Goal: Task Accomplishment & Management: Manage account settings

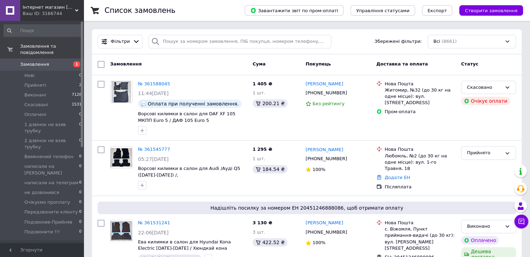
click at [47, 255] on span "Товари та послуги" at bounding box center [42, 258] width 44 height 6
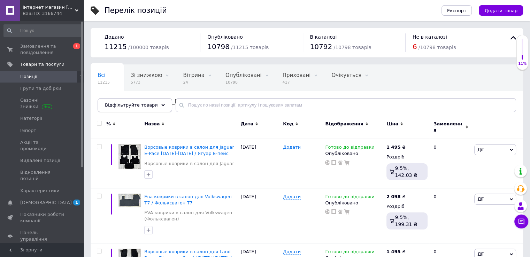
click at [157, 105] on div "Відфільтруйте товари" at bounding box center [135, 105] width 75 height 14
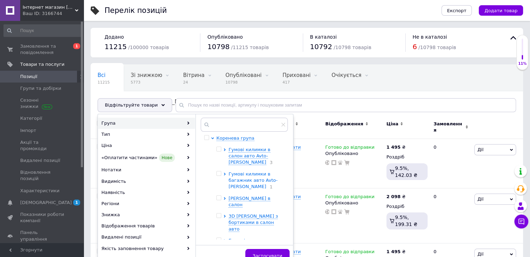
click at [251, 172] on span "Гумові килимки в багажник авто Avto-Gumm" at bounding box center [253, 180] width 49 height 18
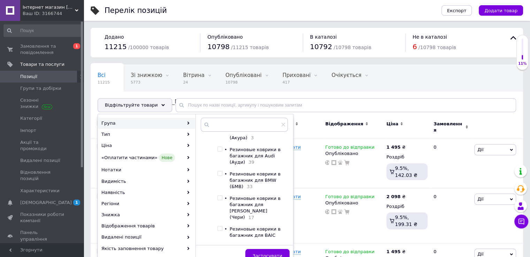
scroll to position [70, 0]
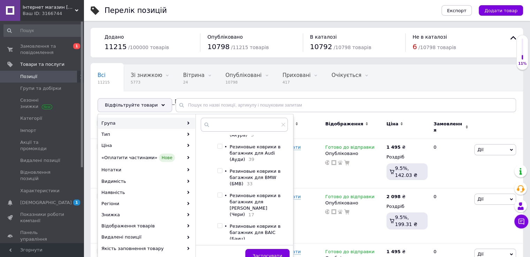
click at [222, 173] on input "checkbox" at bounding box center [219, 171] width 5 height 5
checkbox input "true"
click at [269, 254] on span "Застосувати" at bounding box center [268, 255] width 30 height 5
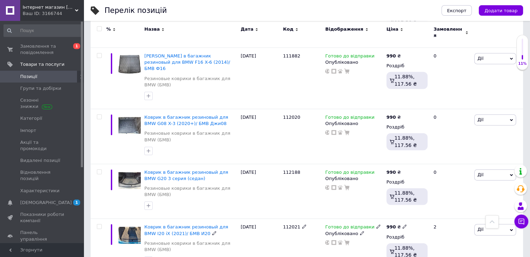
scroll to position [1048, 0]
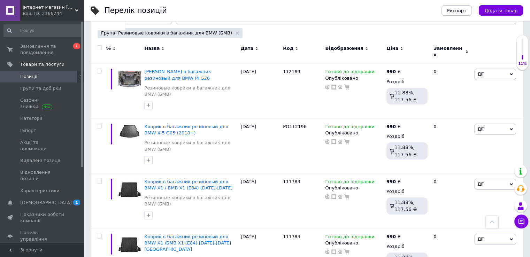
scroll to position [87, 0]
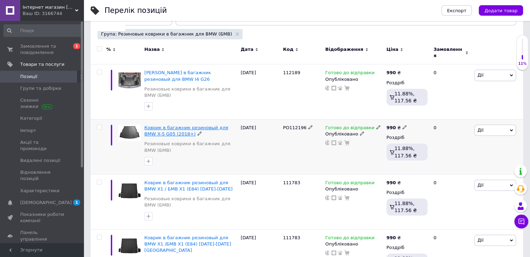
click at [163, 125] on span "Коврик в багажник резиновый для BMW X-5 G05 (2018+)" at bounding box center [186, 130] width 84 height 11
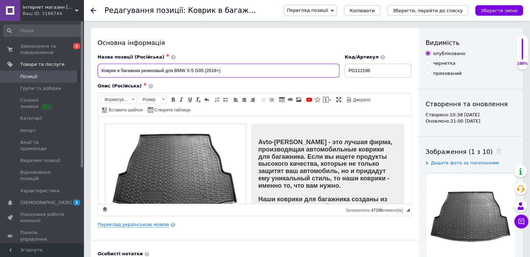
click at [224, 68] on input "Коврик в багажник резиновый для BMW X-5 G05 (2018+)" at bounding box center [219, 71] width 242 height 14
type input "Коврик в багажник резиновый для BMW X-5 G05 2018-2025"
click at [145, 225] on link "Переклад українською мовою" at bounding box center [133, 225] width 71 height 6
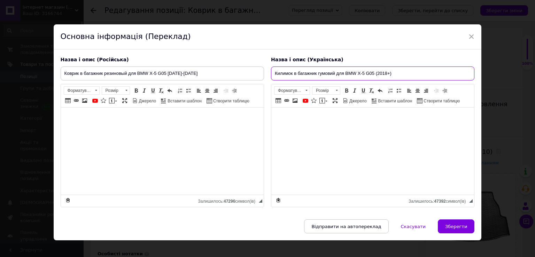
click at [394, 73] on input "Килимок в багажник гумовий для BMW X-5 G05 (2018+)" at bounding box center [372, 74] width 203 height 14
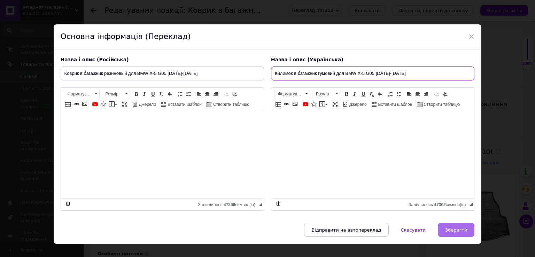
type input "Килимок в багажник гумовий для BMW X-5 G05 2018-2025"
click at [455, 231] on span "Зберегти" at bounding box center [456, 229] width 22 height 5
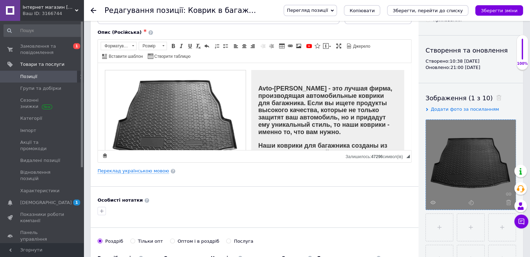
scroll to position [105, 0]
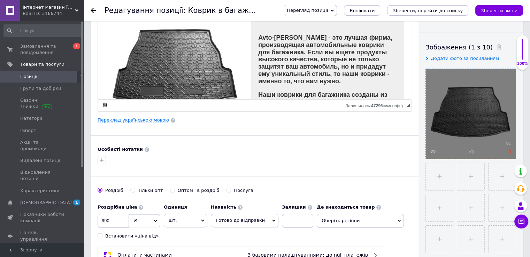
click at [509, 152] on use at bounding box center [508, 151] width 5 height 5
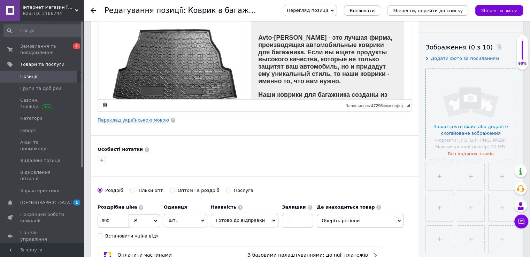
click at [484, 125] on input "file" at bounding box center [471, 114] width 90 height 90
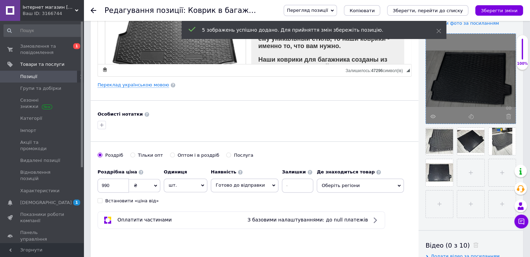
scroll to position [174, 0]
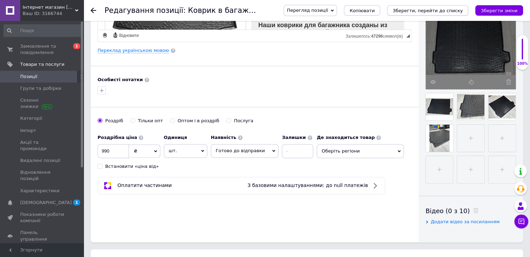
click at [437, 12] on icon "Зберегти, перейти до списку" at bounding box center [428, 10] width 70 height 5
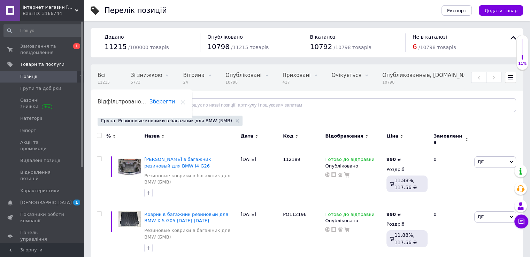
scroll to position [0, 67]
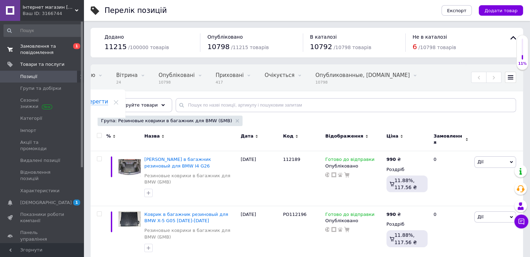
click at [40, 49] on span "Замовлення та повідомлення" at bounding box center [42, 49] width 44 height 13
